Goal: Find specific page/section: Find specific page/section

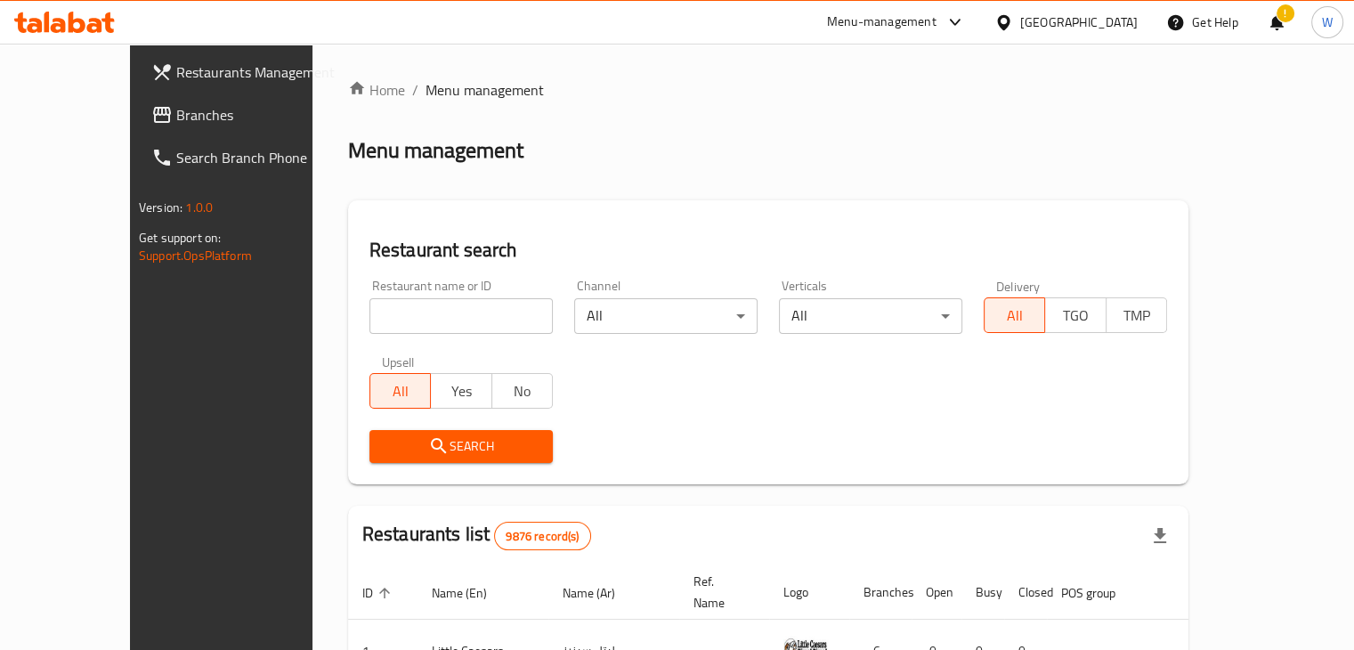
click at [412, 315] on input "search" at bounding box center [460, 316] width 183 height 36
click button "Search" at bounding box center [460, 446] width 183 height 33
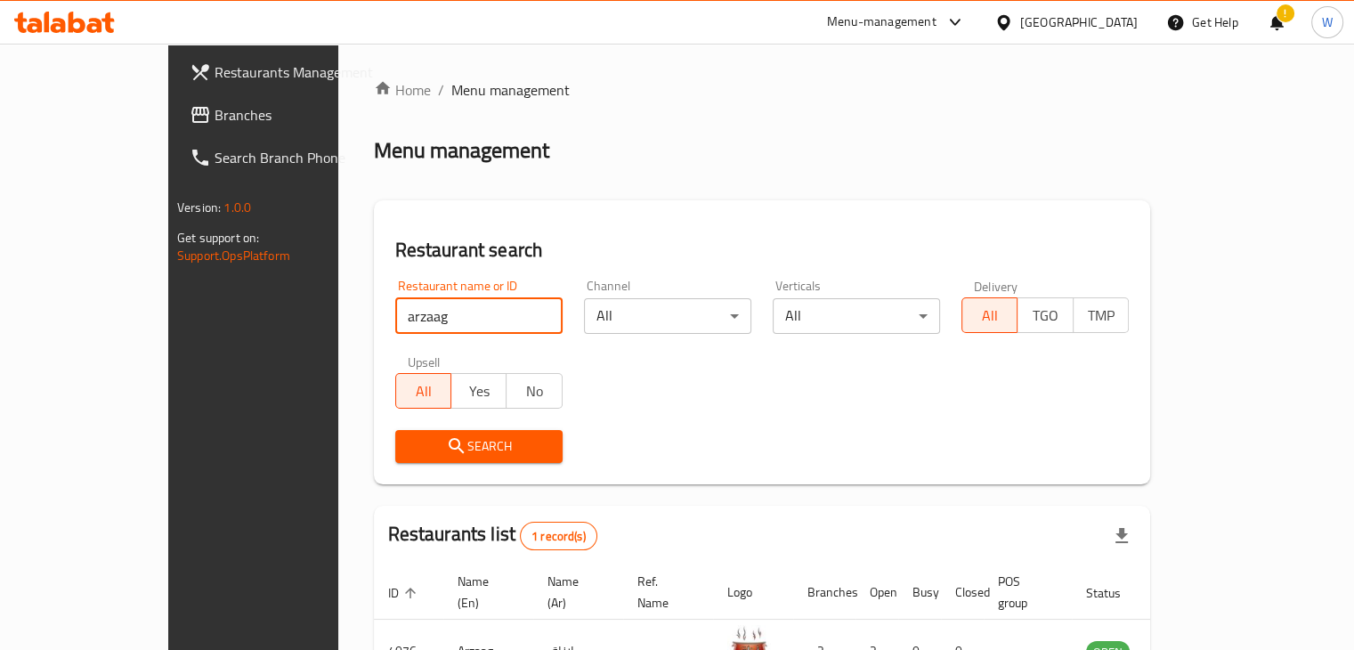
scroll to position [109, 0]
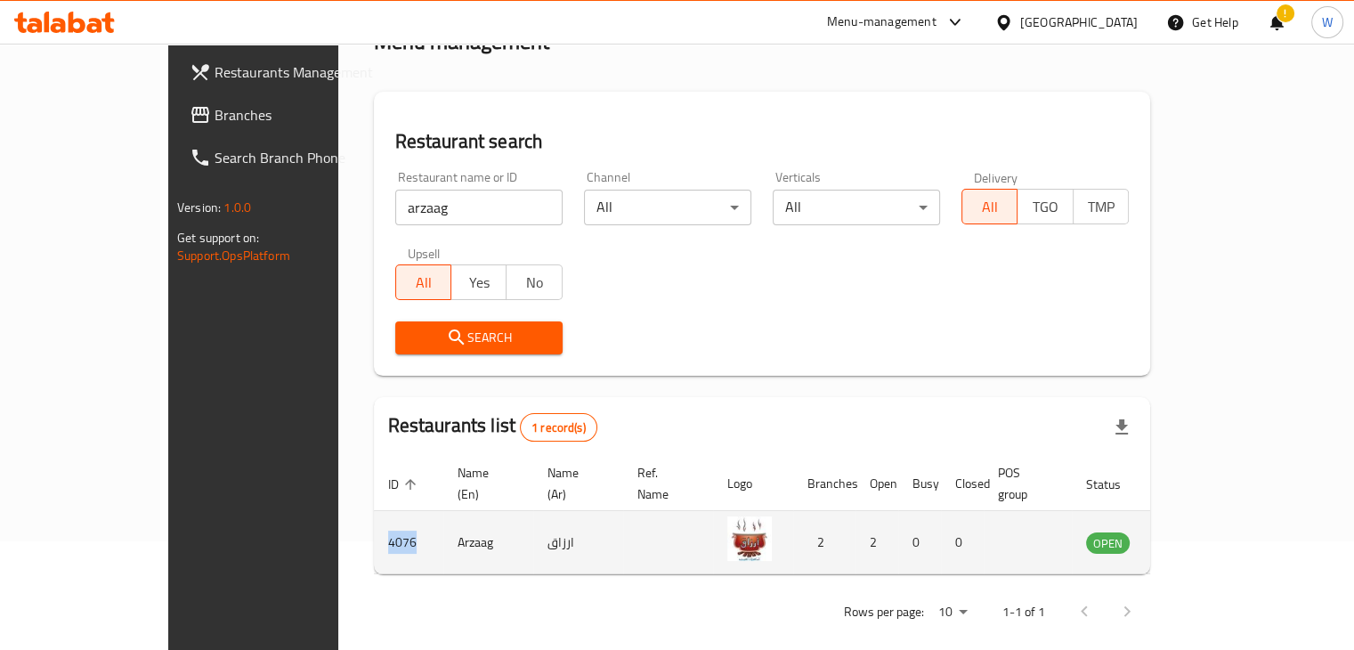
drag, startPoint x: 307, startPoint y: 516, endPoint x: 267, endPoint y: 516, distance: 40.1
click at [374, 516] on td "4076" at bounding box center [408, 542] width 69 height 63
copy td "4076"
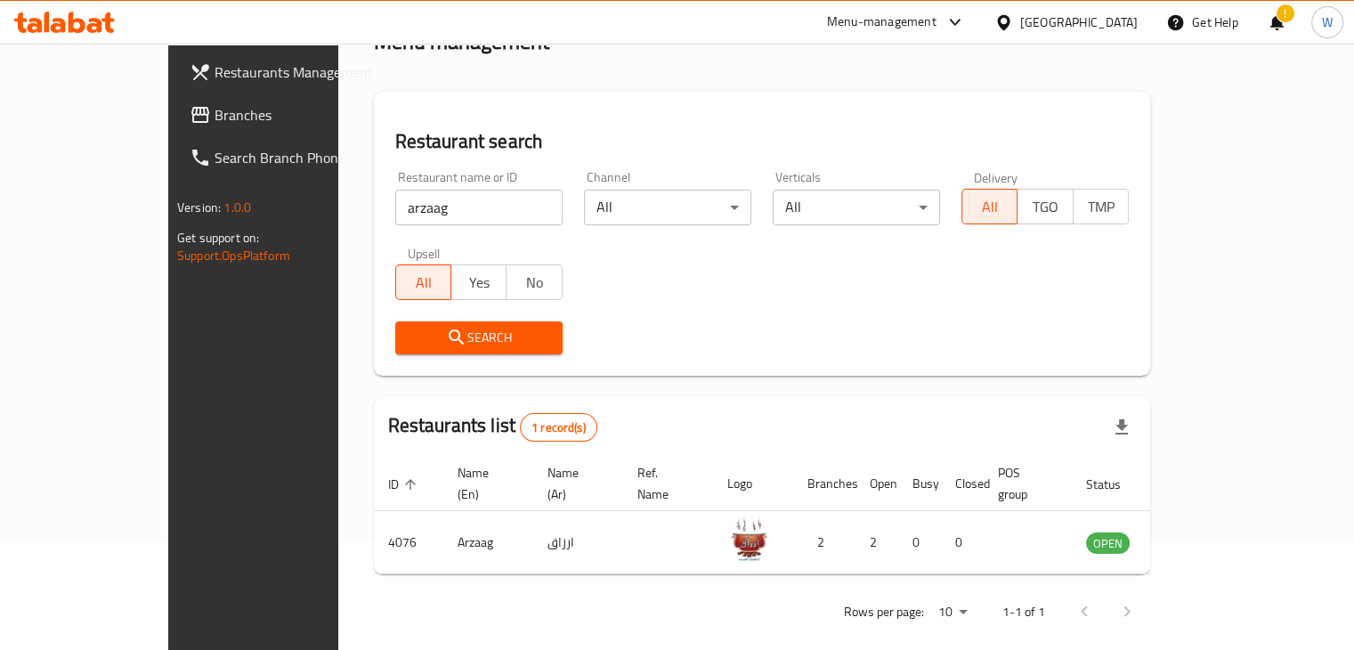
click at [395, 219] on input "arzaag" at bounding box center [478, 208] width 167 height 36
click button "Search" at bounding box center [478, 337] width 167 height 33
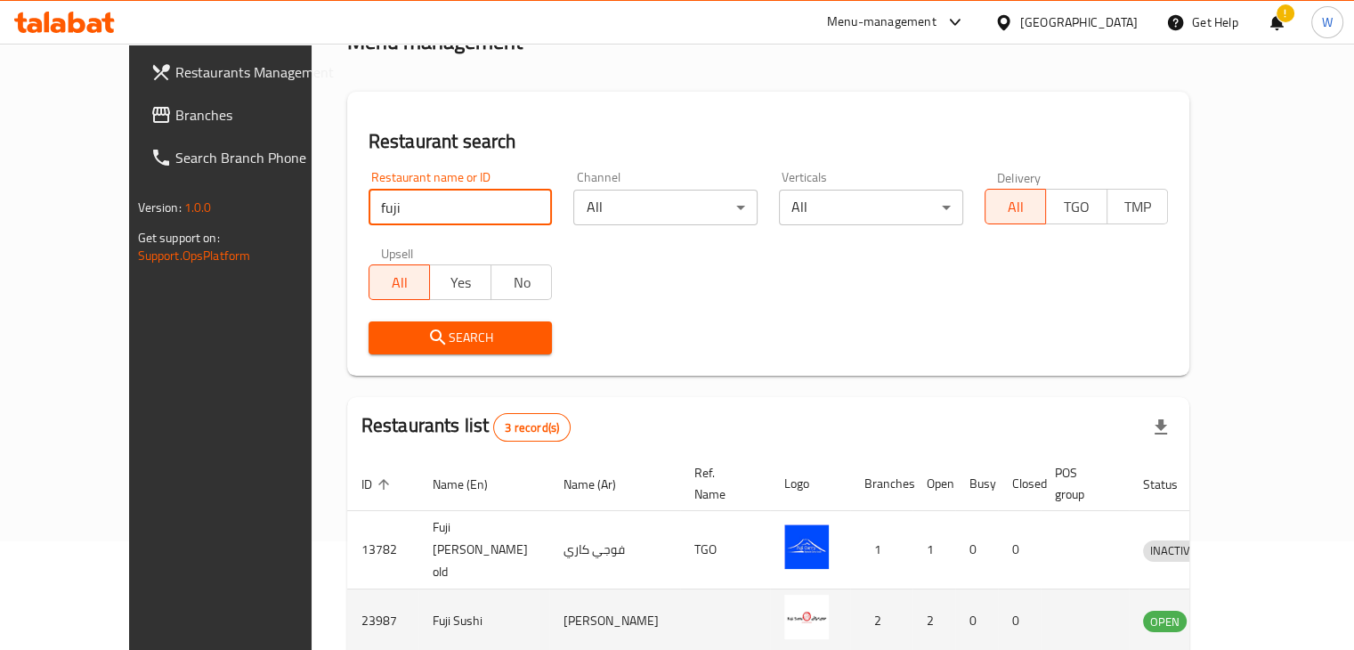
scroll to position [234, 0]
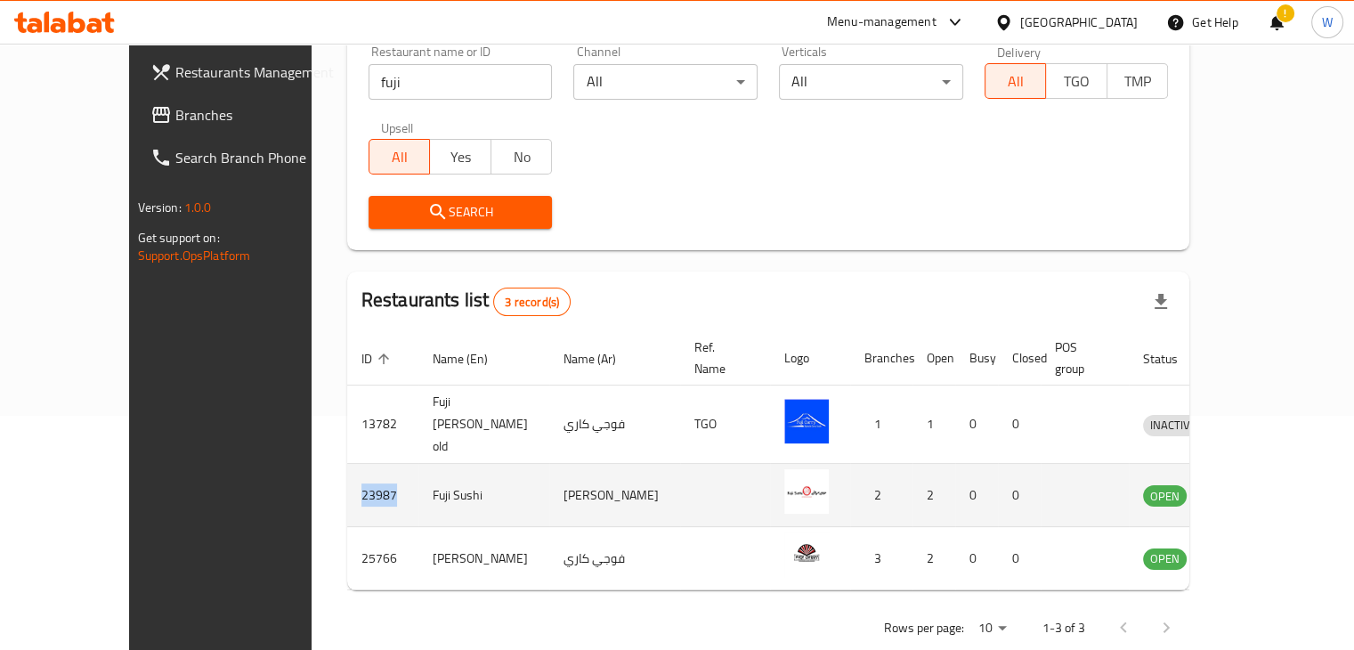
drag, startPoint x: 308, startPoint y: 458, endPoint x: 278, endPoint y: 454, distance: 30.6
click at [347, 464] on td "23987" at bounding box center [382, 495] width 71 height 63
copy td "23987"
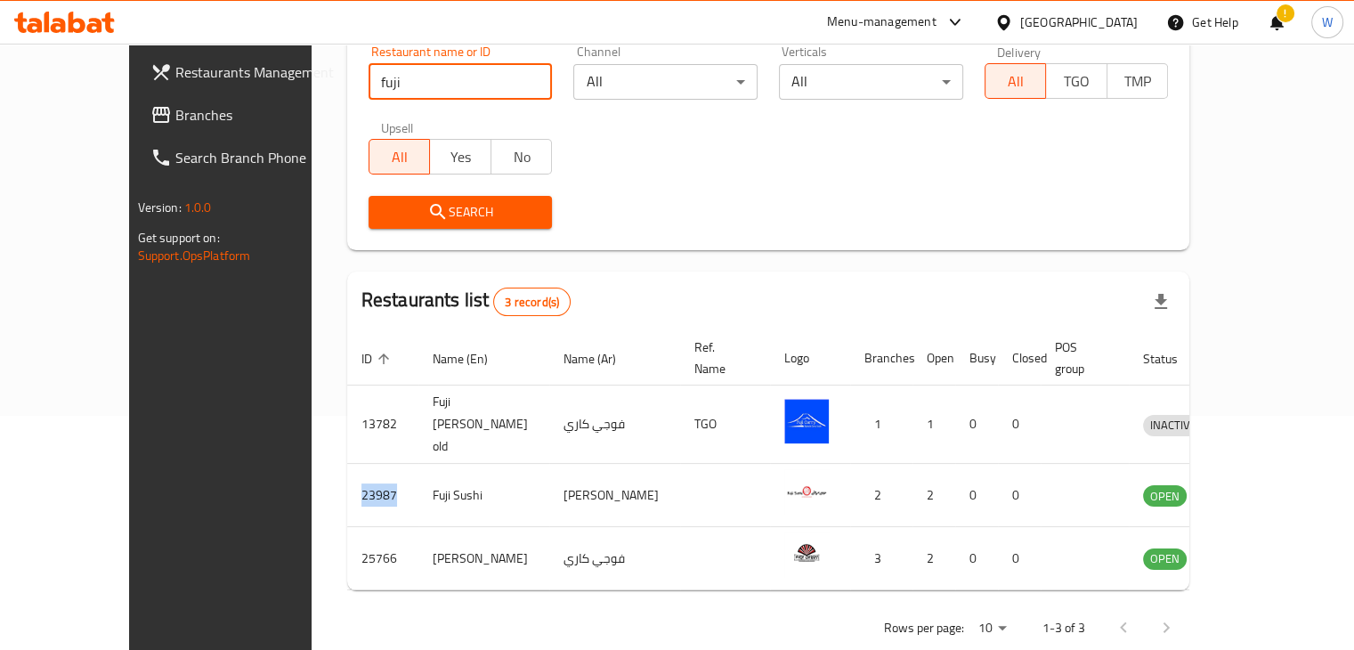
click at [393, 86] on input "fuji" at bounding box center [461, 82] width 184 height 36
click button "Search" at bounding box center [461, 212] width 184 height 33
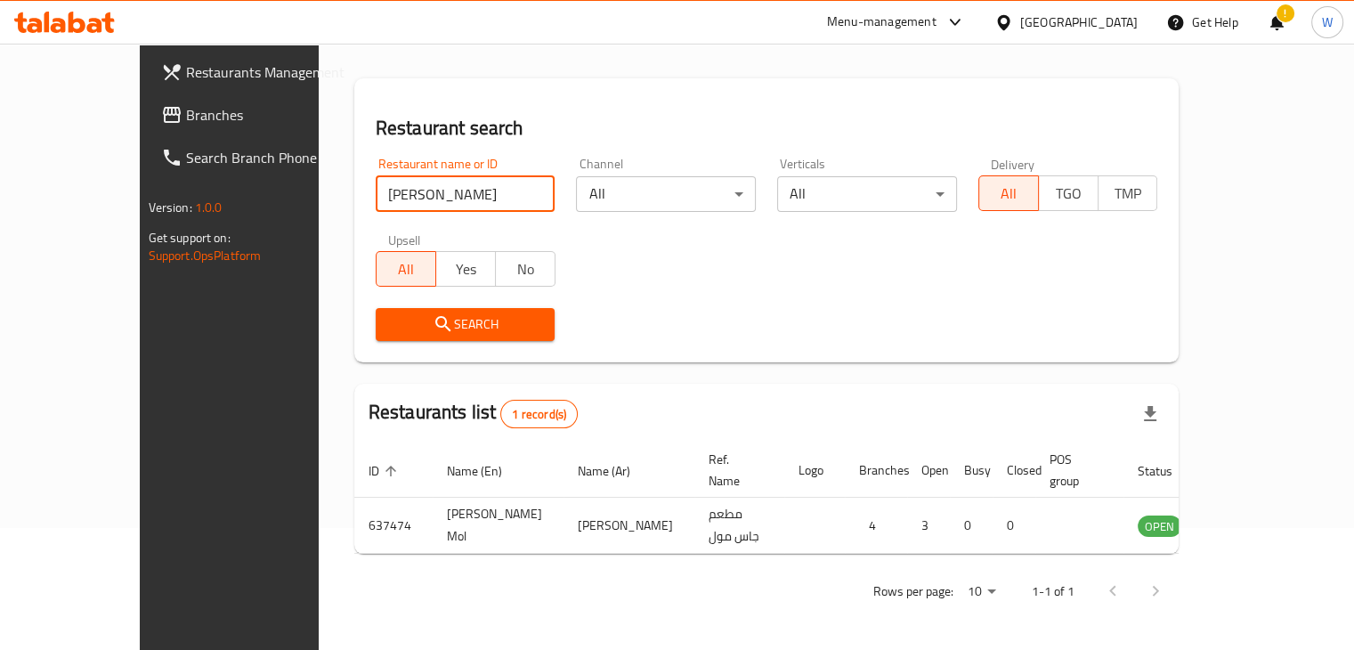
scroll to position [109, 0]
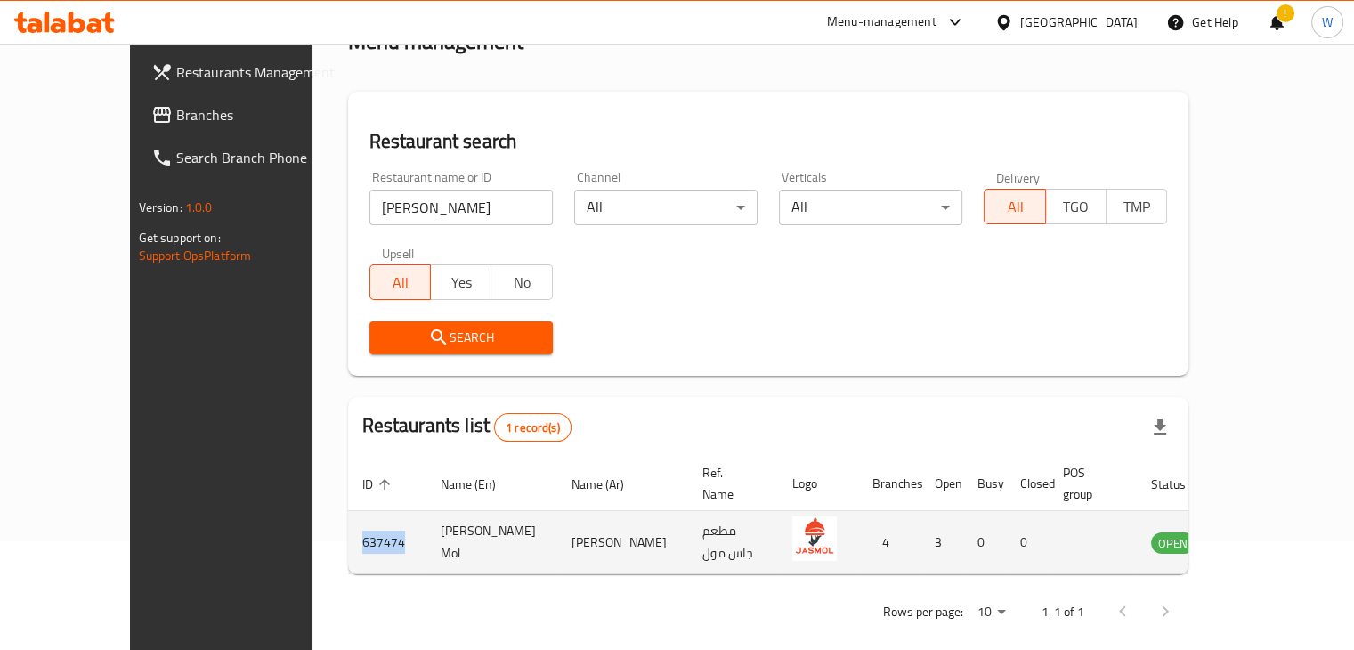
drag, startPoint x: 324, startPoint y: 522, endPoint x: 273, endPoint y: 507, distance: 53.0
click at [348, 511] on td "637474" at bounding box center [387, 542] width 78 height 63
copy td "637474"
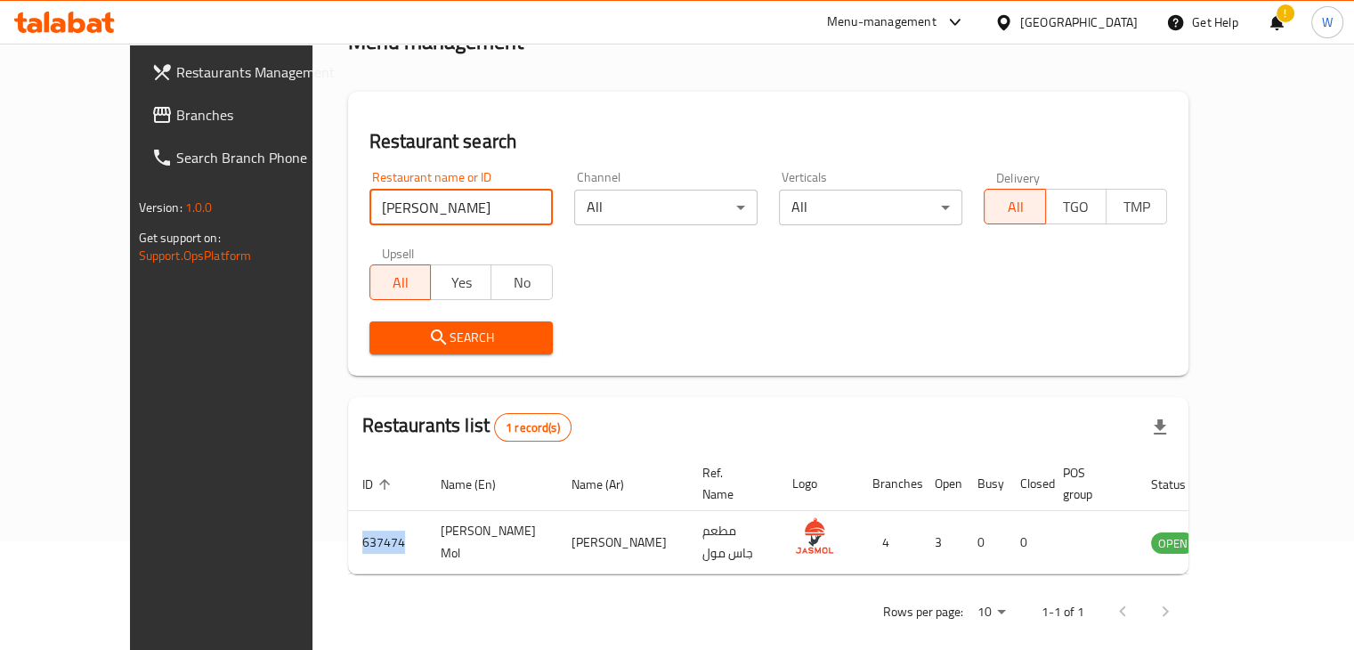
click at [369, 211] on input "[PERSON_NAME]" at bounding box center [460, 208] width 183 height 36
click button "Search" at bounding box center [460, 337] width 183 height 33
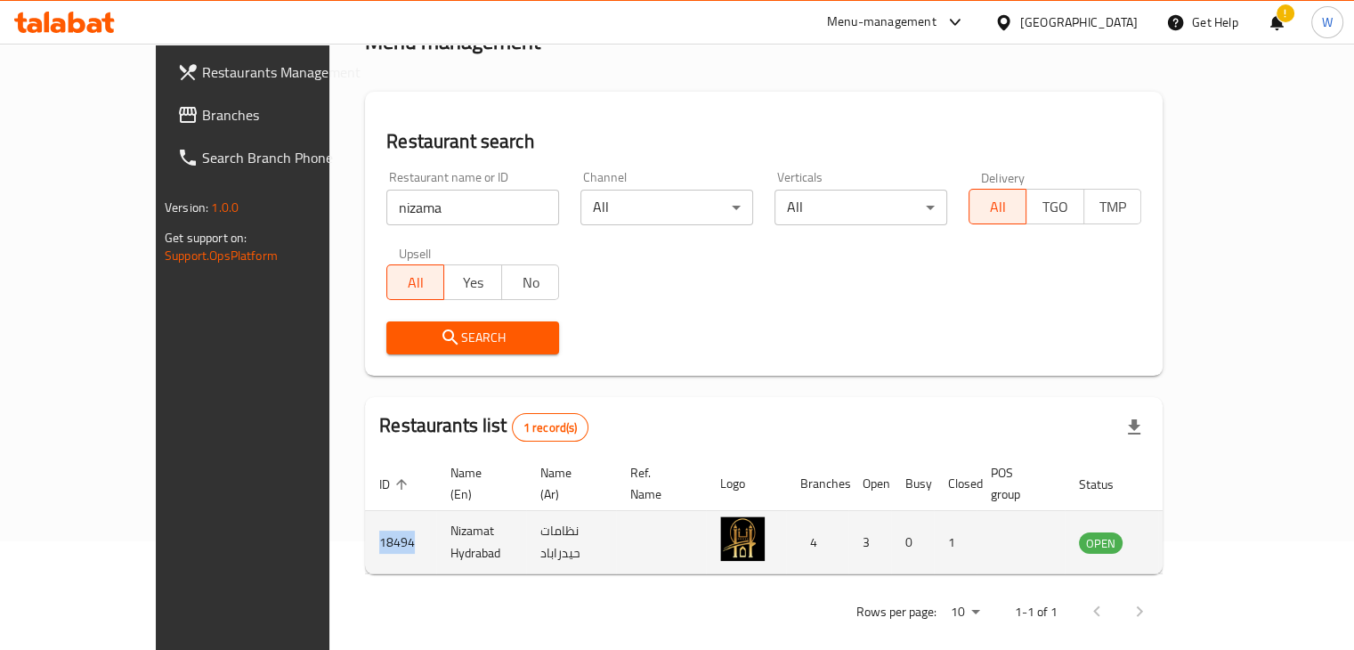
copy td "18494"
drag, startPoint x: 313, startPoint y: 523, endPoint x: 276, endPoint y: 517, distance: 37.9
click at [365, 517] on td "18494" at bounding box center [400, 542] width 71 height 63
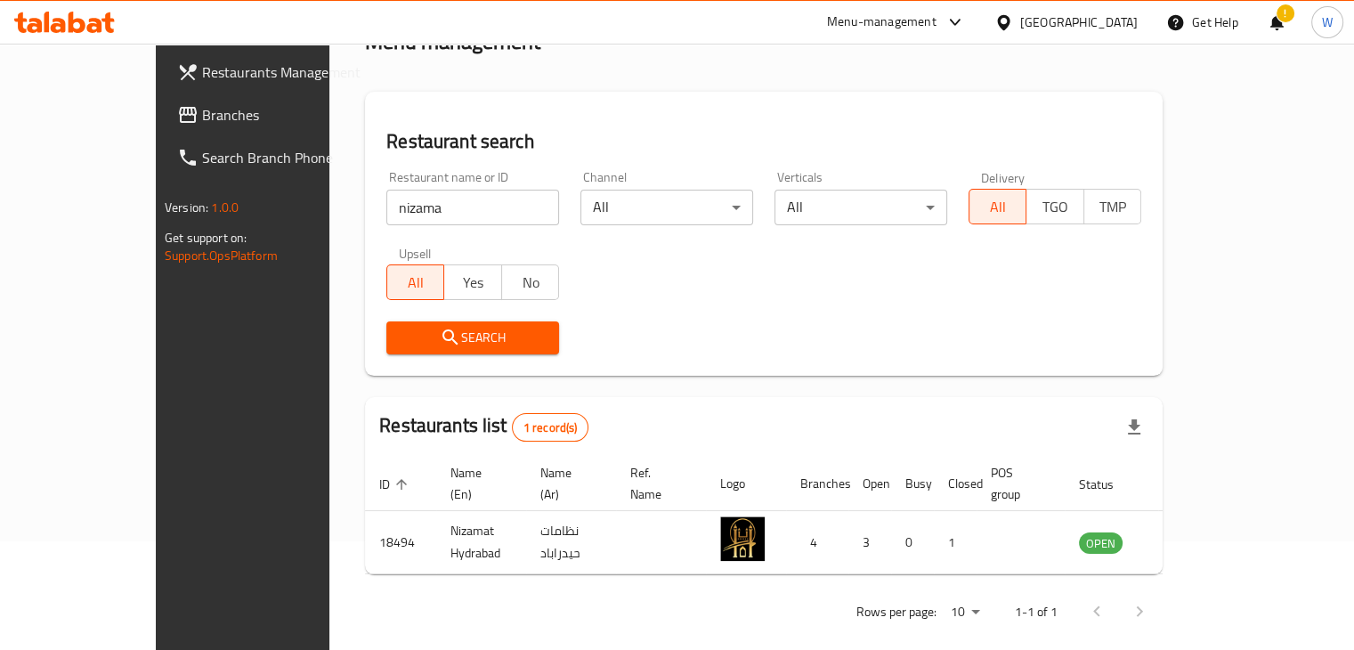
click at [414, 202] on input "nizama" at bounding box center [472, 208] width 173 height 36
type input "zahret"
click button "Search" at bounding box center [472, 337] width 173 height 33
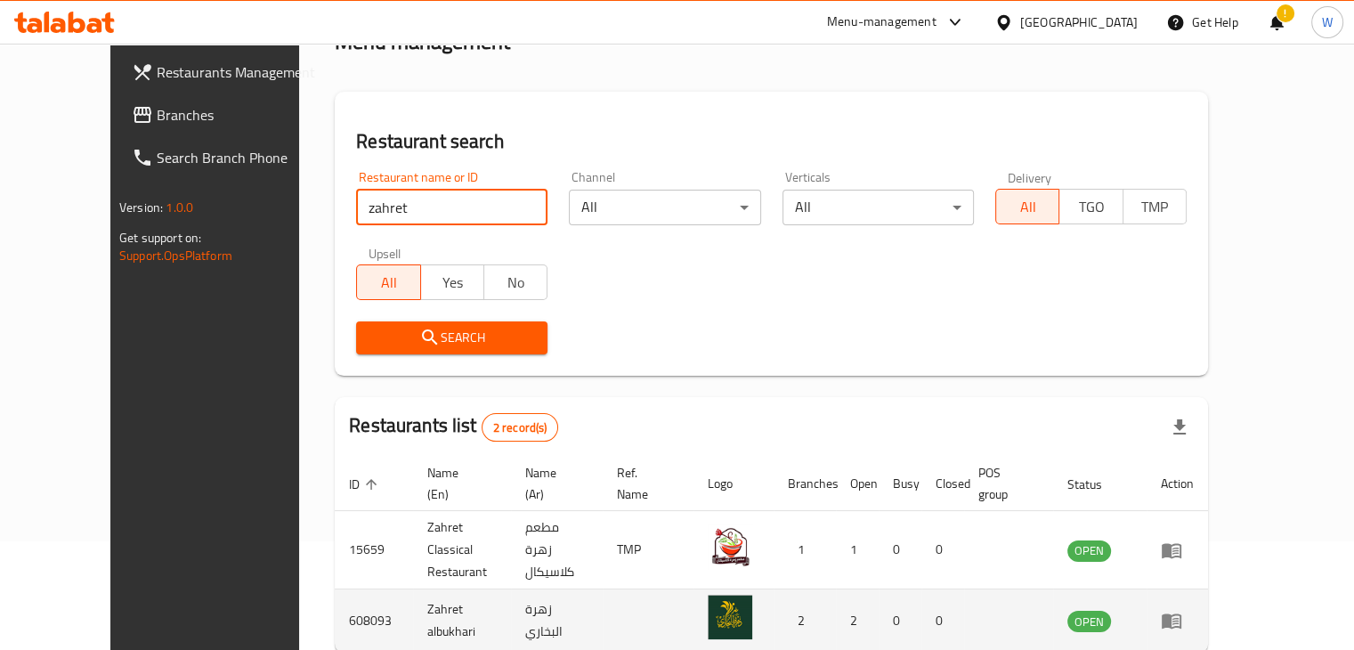
click at [1181, 614] on icon "enhanced table" at bounding box center [1172, 621] width 20 height 15
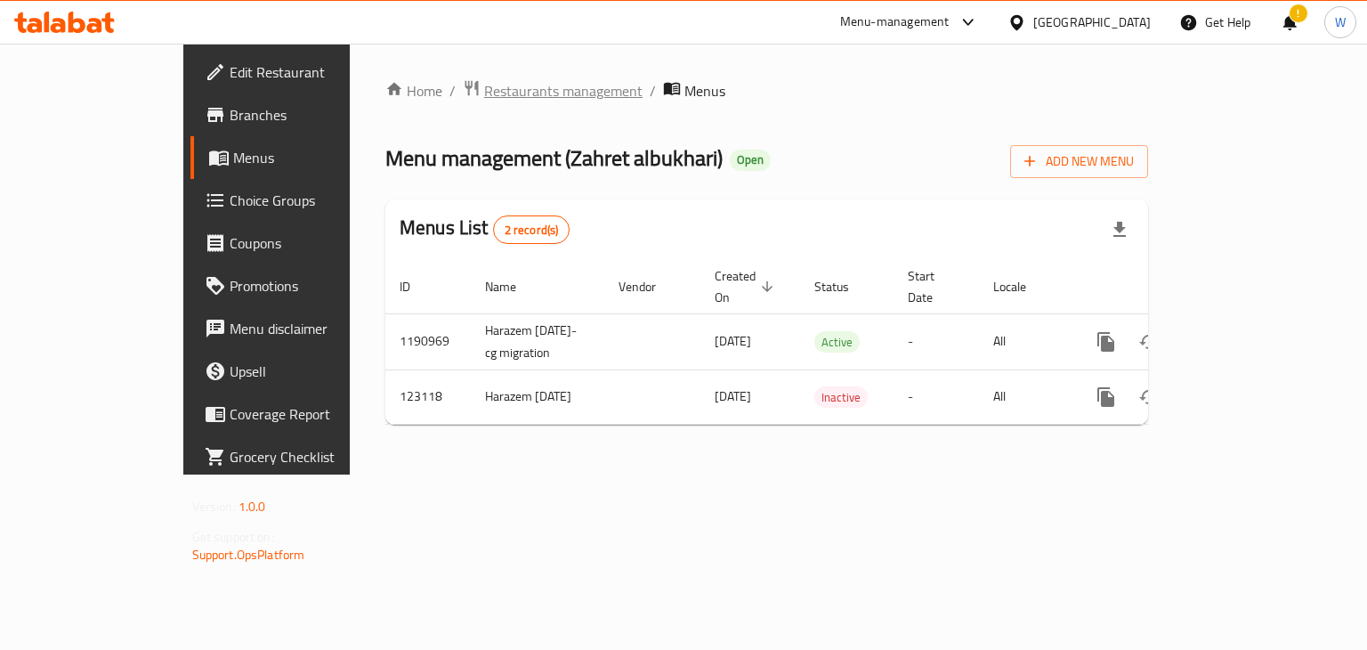
click at [484, 99] on span "Restaurants management" at bounding box center [563, 90] width 158 height 21
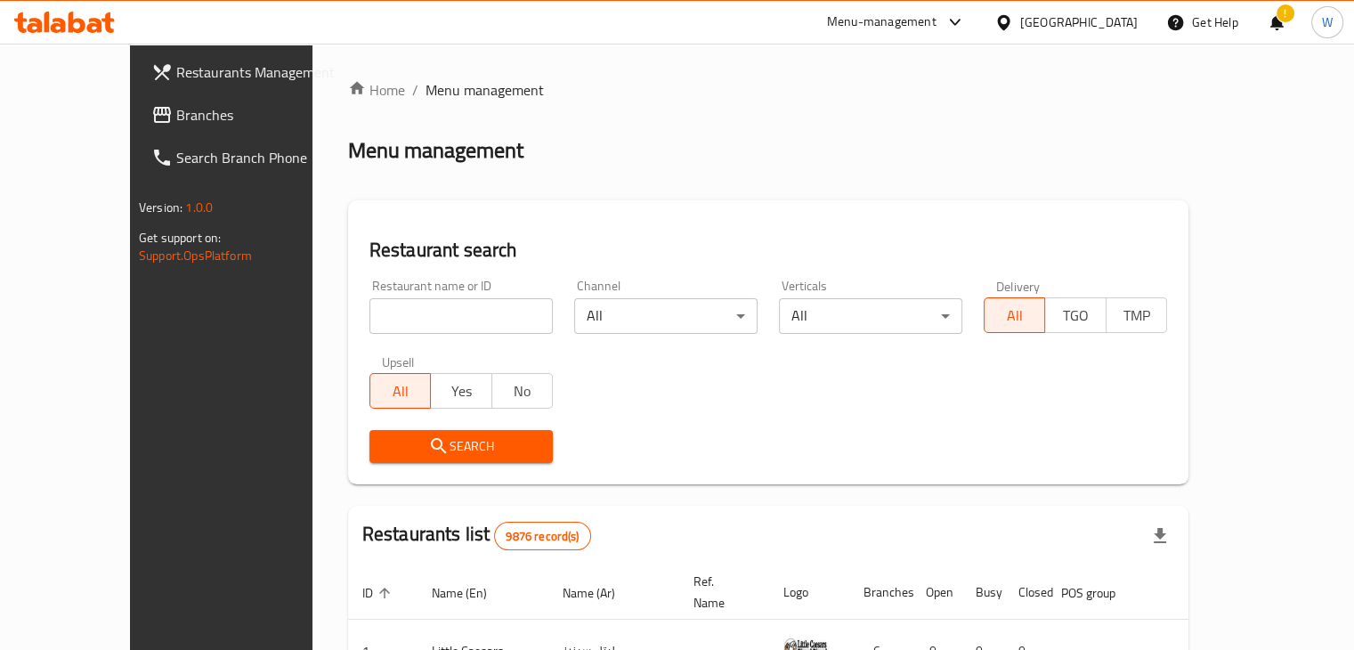
click at [490, 314] on input "search" at bounding box center [460, 316] width 183 height 36
type input "zahret"
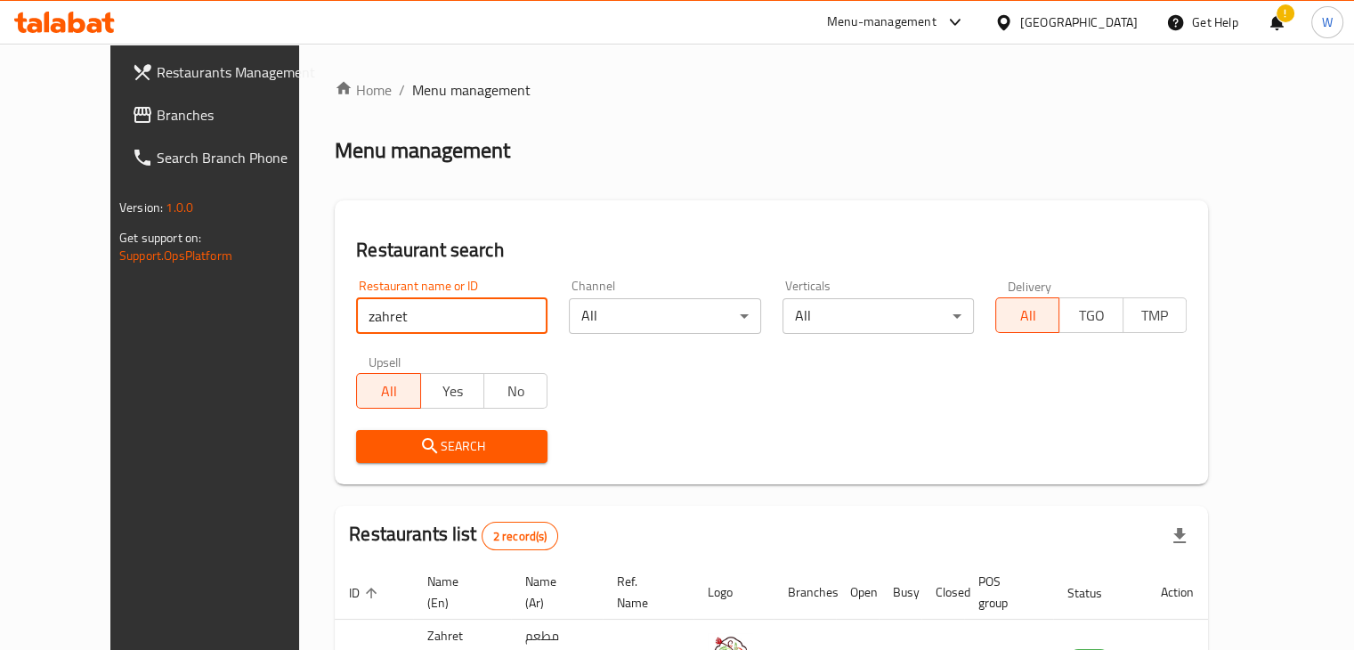
scroll to position [191, 0]
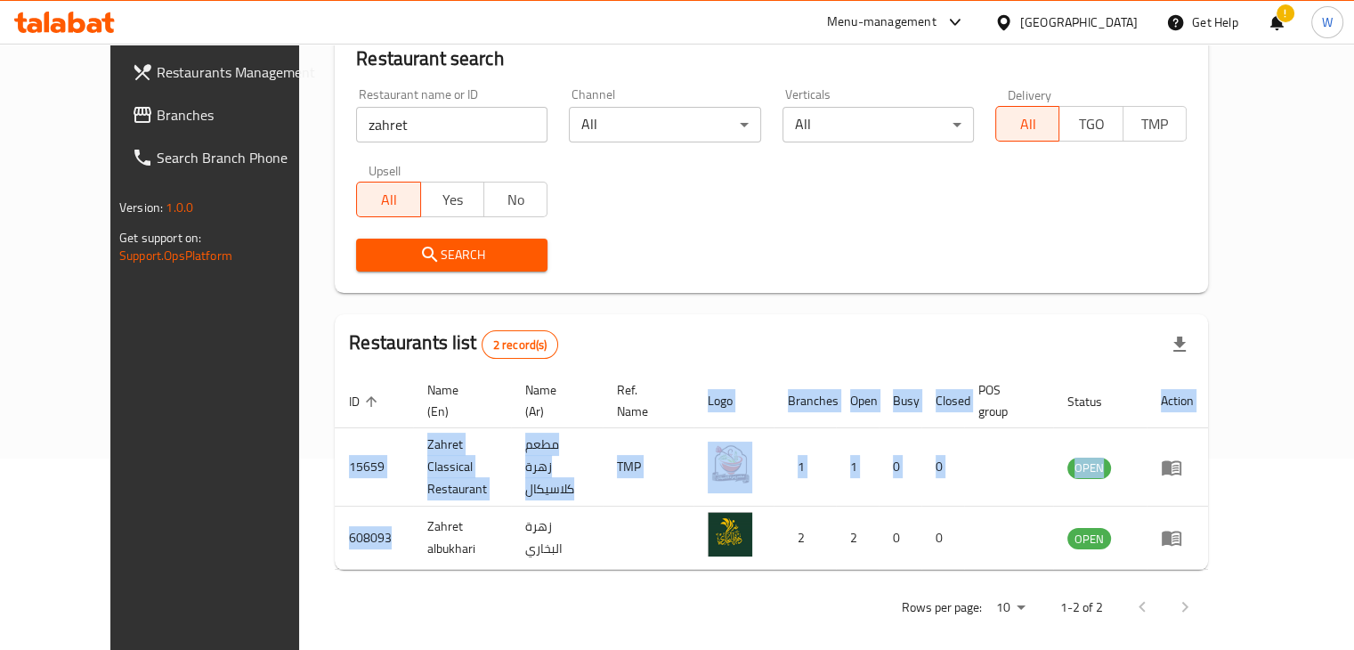
drag, startPoint x: 325, startPoint y: 525, endPoint x: 257, endPoint y: 509, distance: 69.5
click at [299, 509] on div "Home / Menu management Menu management Restaurant search Restaurant name or ID …" at bounding box center [771, 259] width 945 height 814
copy table "ID sorted ascending Name (En) Name (Ar) Ref. Name Logo Branches Open Busy Close…"
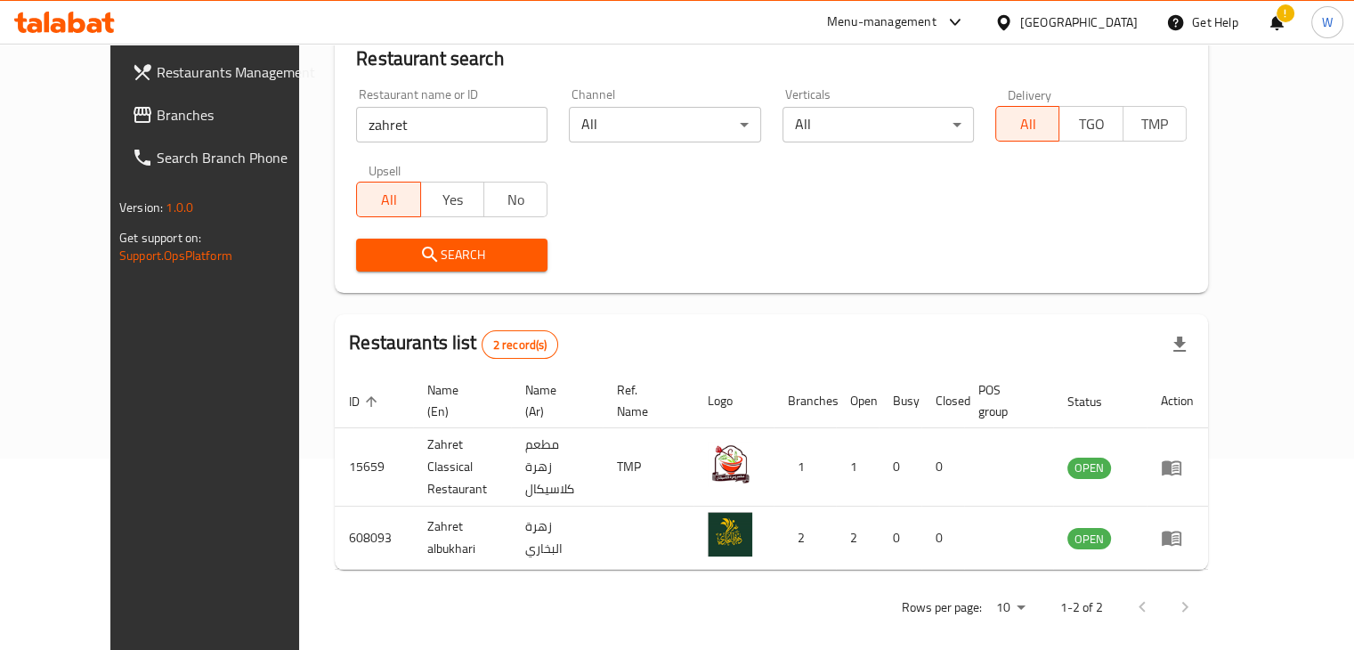
click at [370, 584] on div "Rows per page: 10 1-2 of 2" at bounding box center [771, 607] width 873 height 46
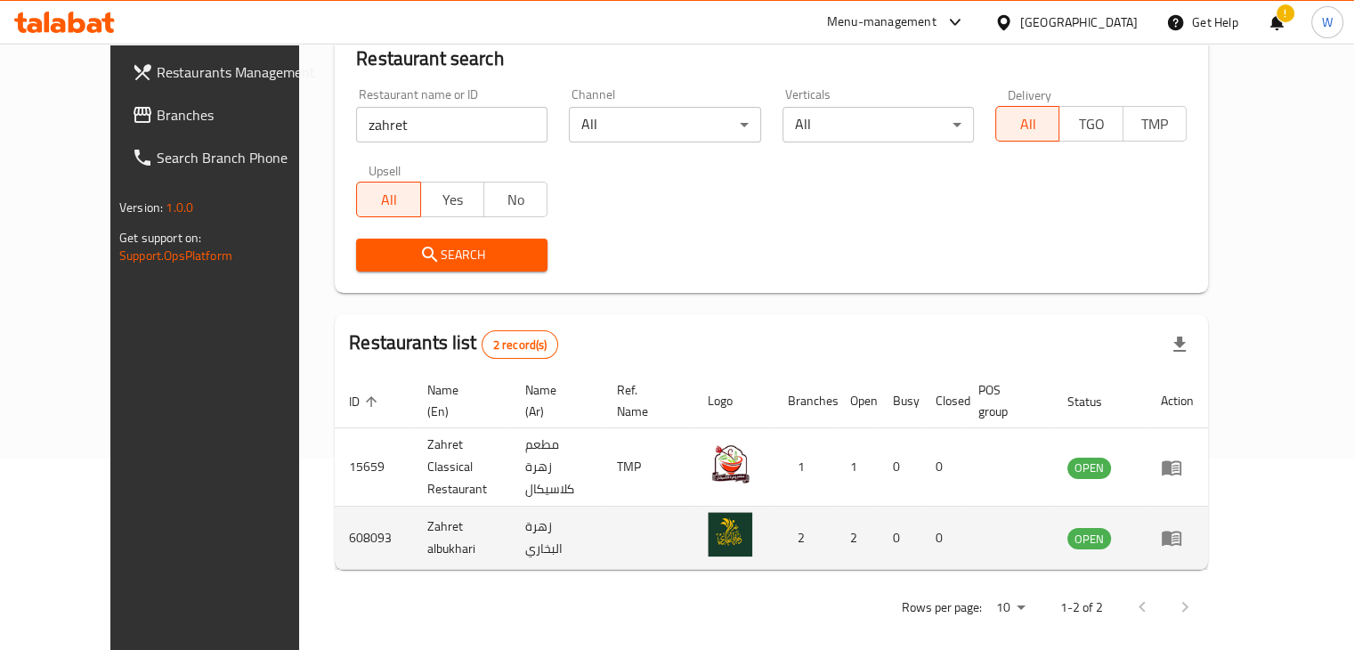
click at [335, 507] on td "608093" at bounding box center [374, 538] width 78 height 63
copy td "608093"
drag, startPoint x: 317, startPoint y: 515, endPoint x: 272, endPoint y: 516, distance: 45.4
click at [335, 516] on td "608093" at bounding box center [374, 538] width 78 height 63
